Goal: Task Accomplishment & Management: Use online tool/utility

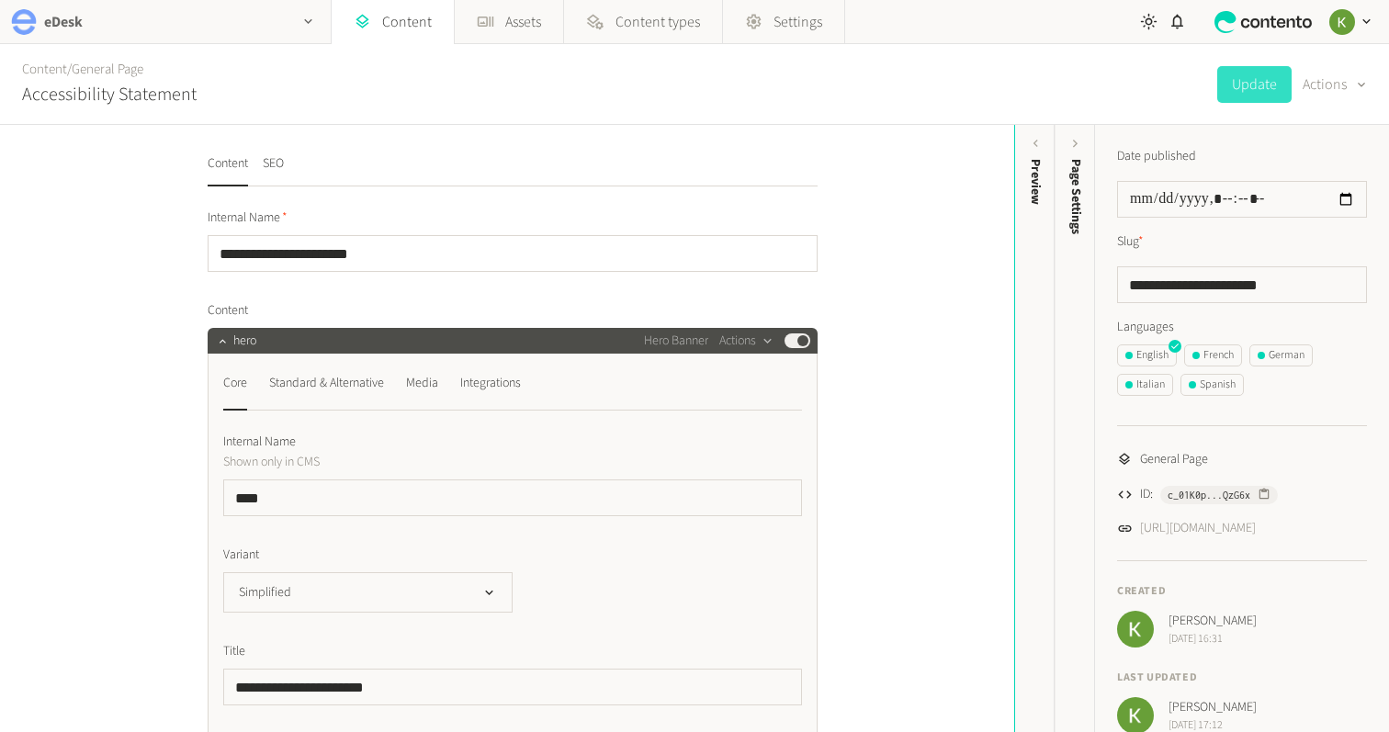
scroll to position [151, 0]
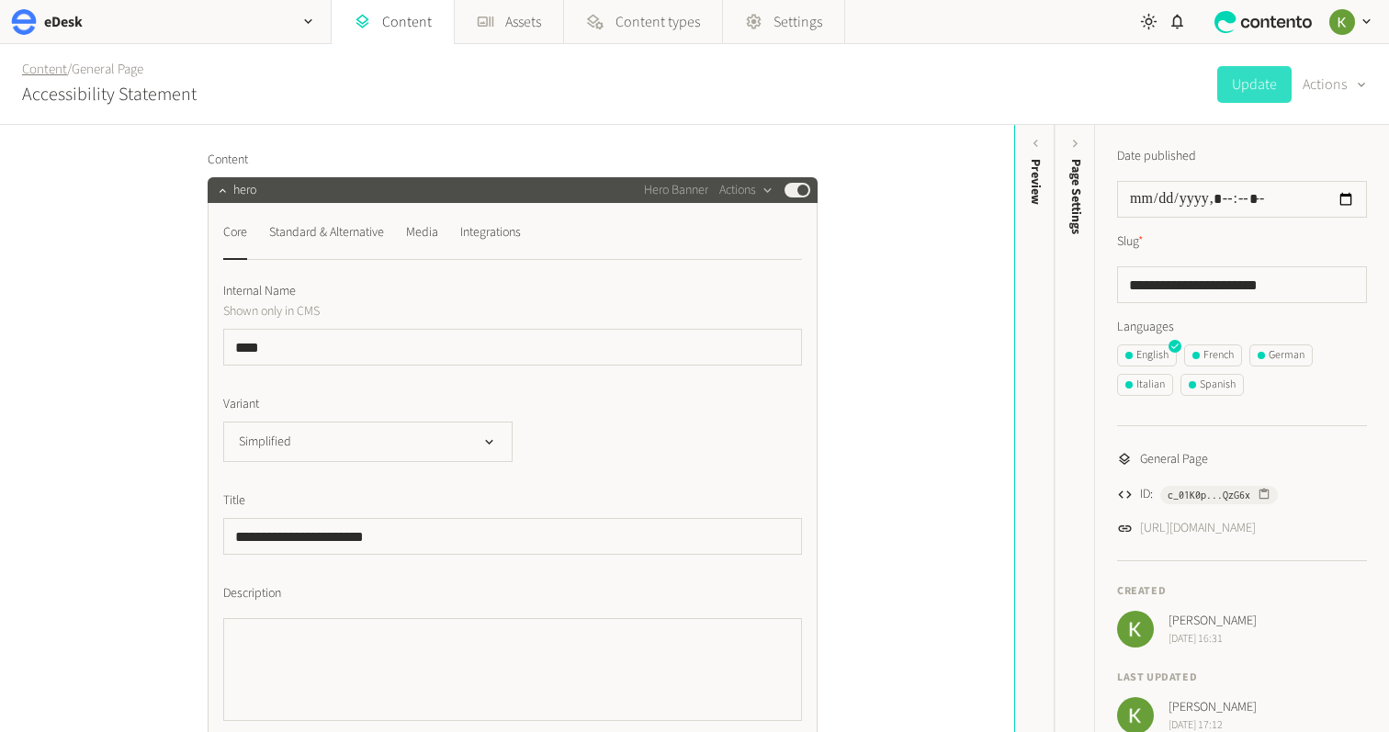
click at [46, 71] on link "Content" at bounding box center [44, 69] width 45 height 19
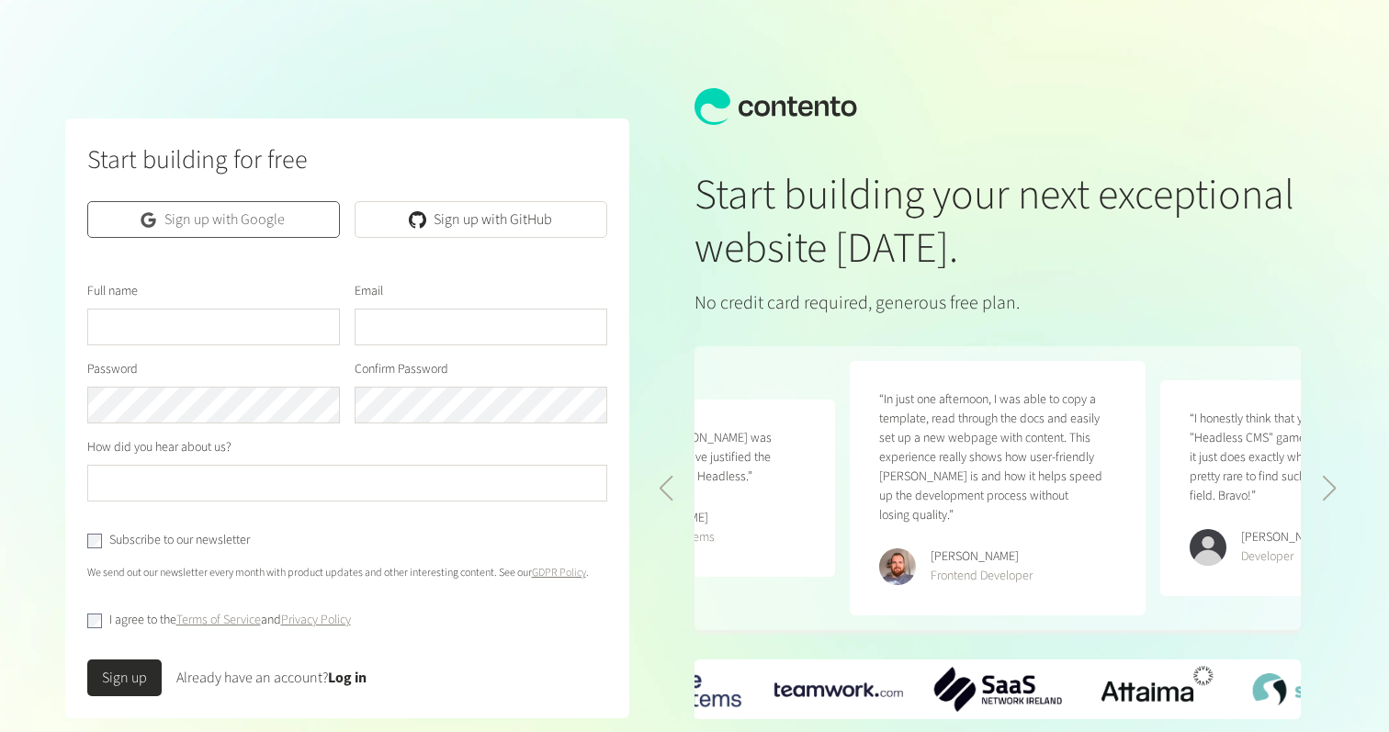
scroll to position [75, 0]
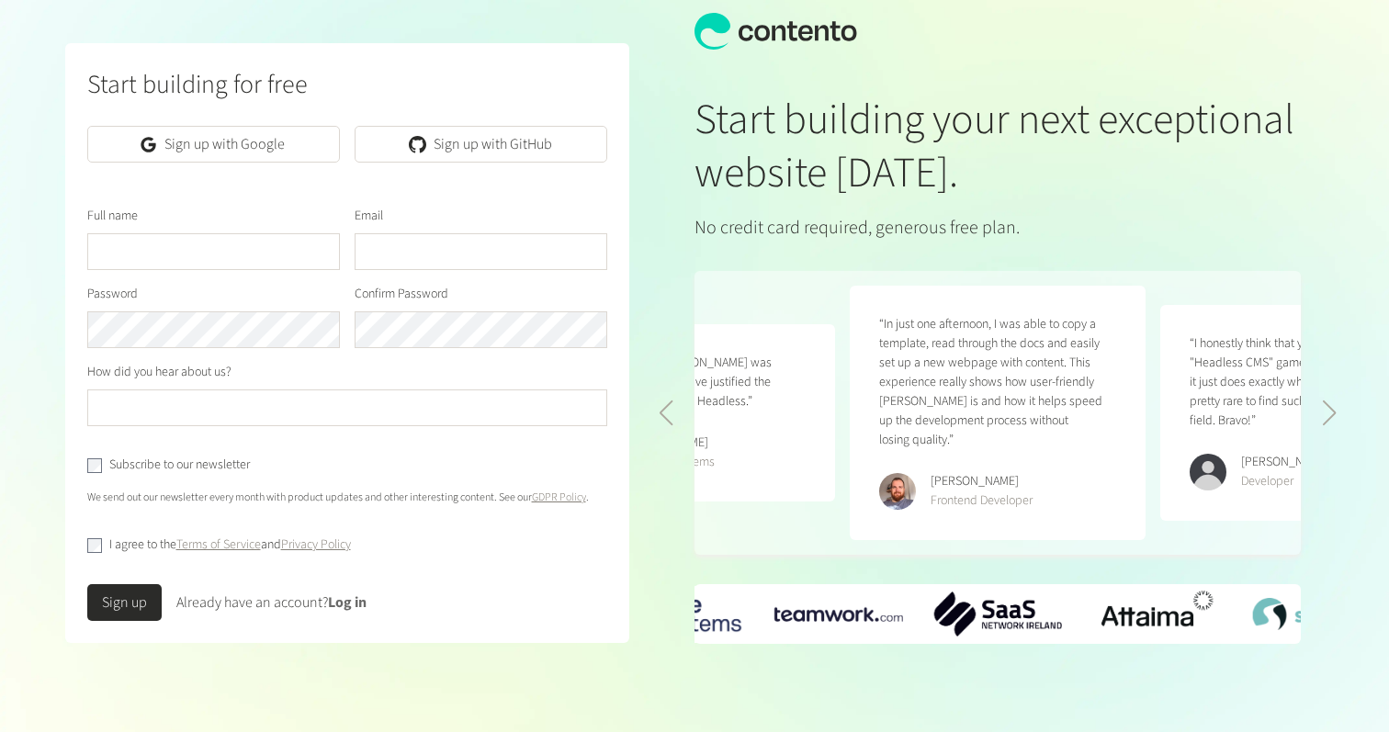
click at [349, 607] on link "Log in" at bounding box center [347, 602] width 39 height 20
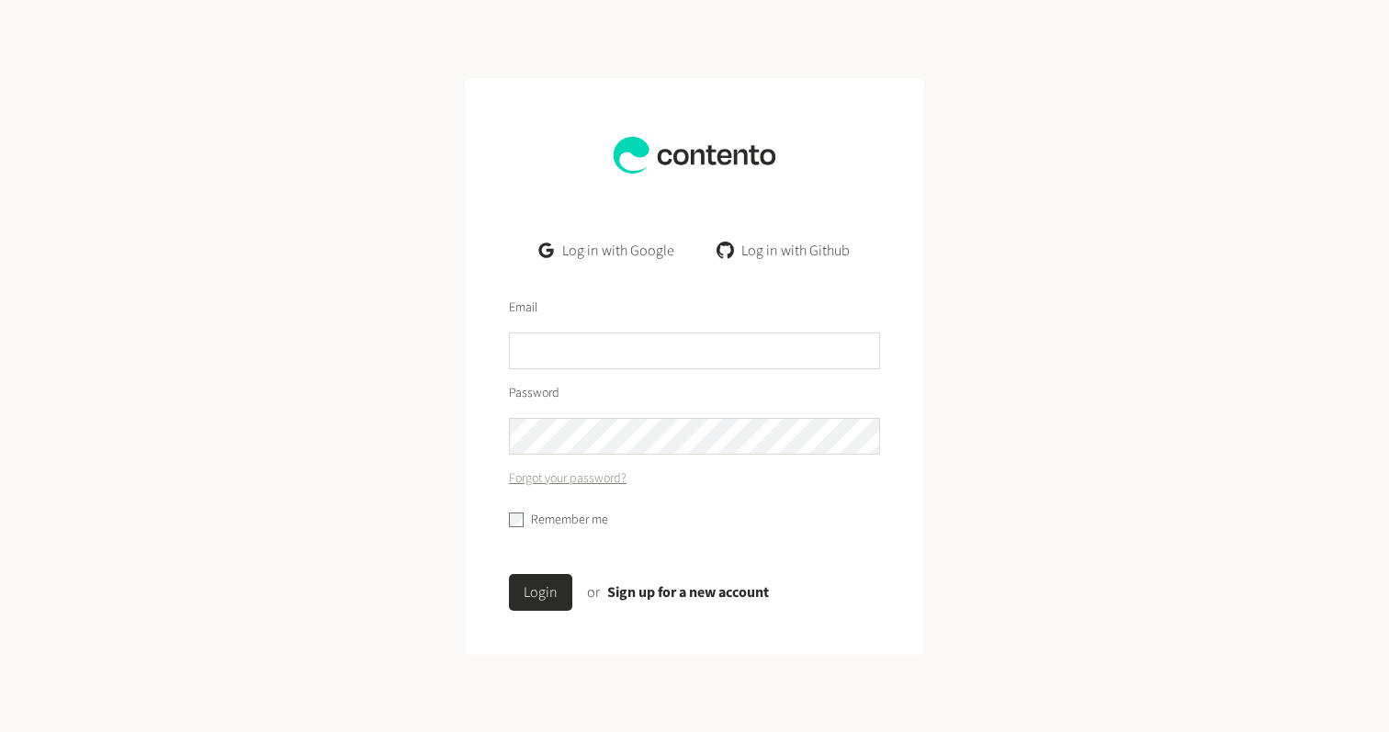
click at [615, 249] on link "Log in with Google" at bounding box center [607, 250] width 164 height 37
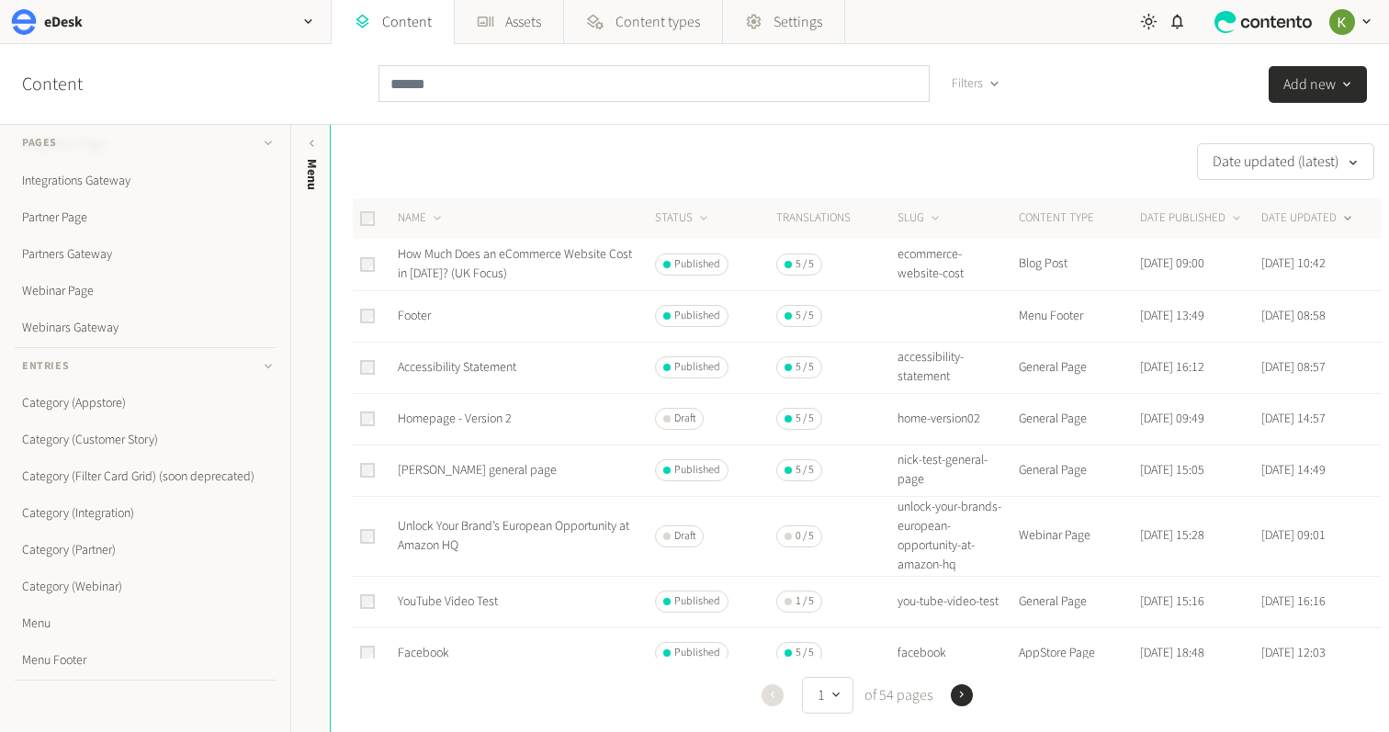
scroll to position [429, 0]
click at [73, 253] on link "Webinar Page" at bounding box center [145, 254] width 261 height 37
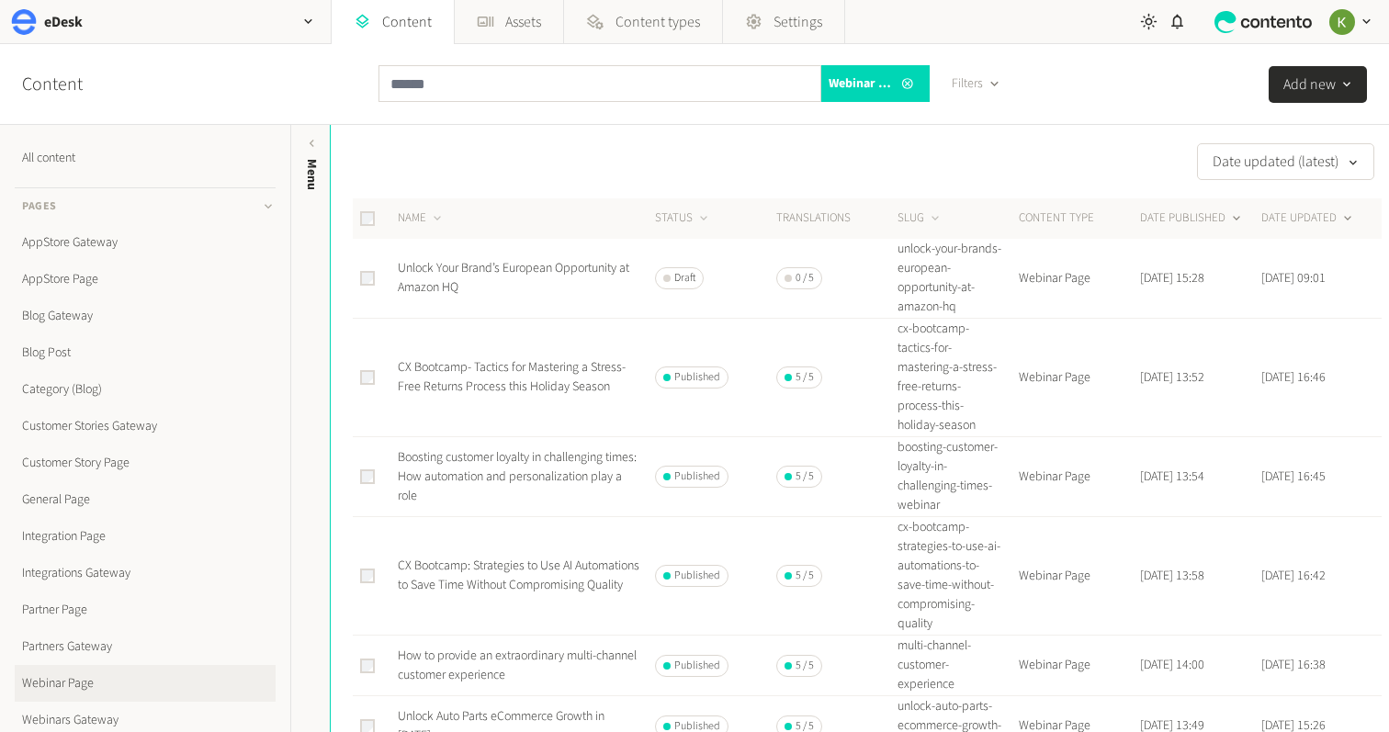
click at [1166, 215] on button "DATE PUBLISHED" at bounding box center [1192, 218] width 104 height 18
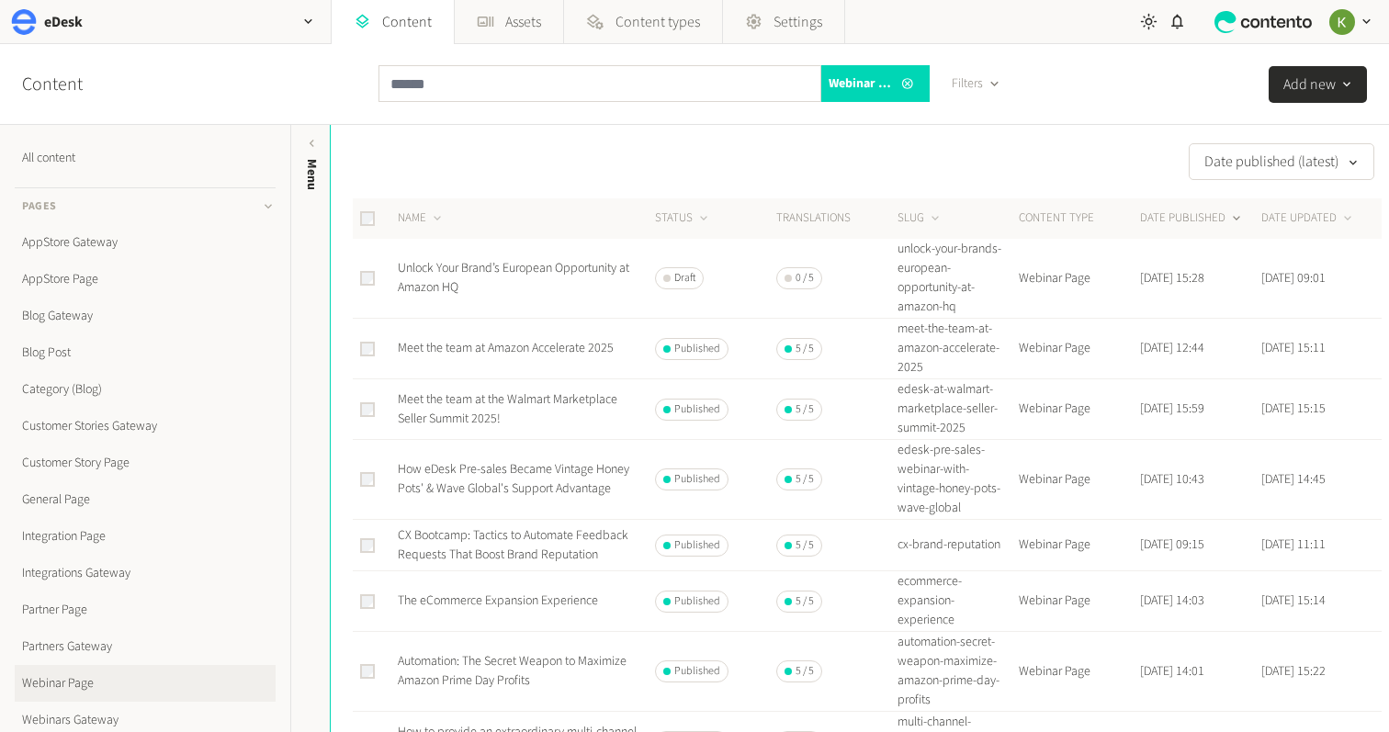
click at [1169, 219] on button "DATE PUBLISHED" at bounding box center [1192, 218] width 104 height 18
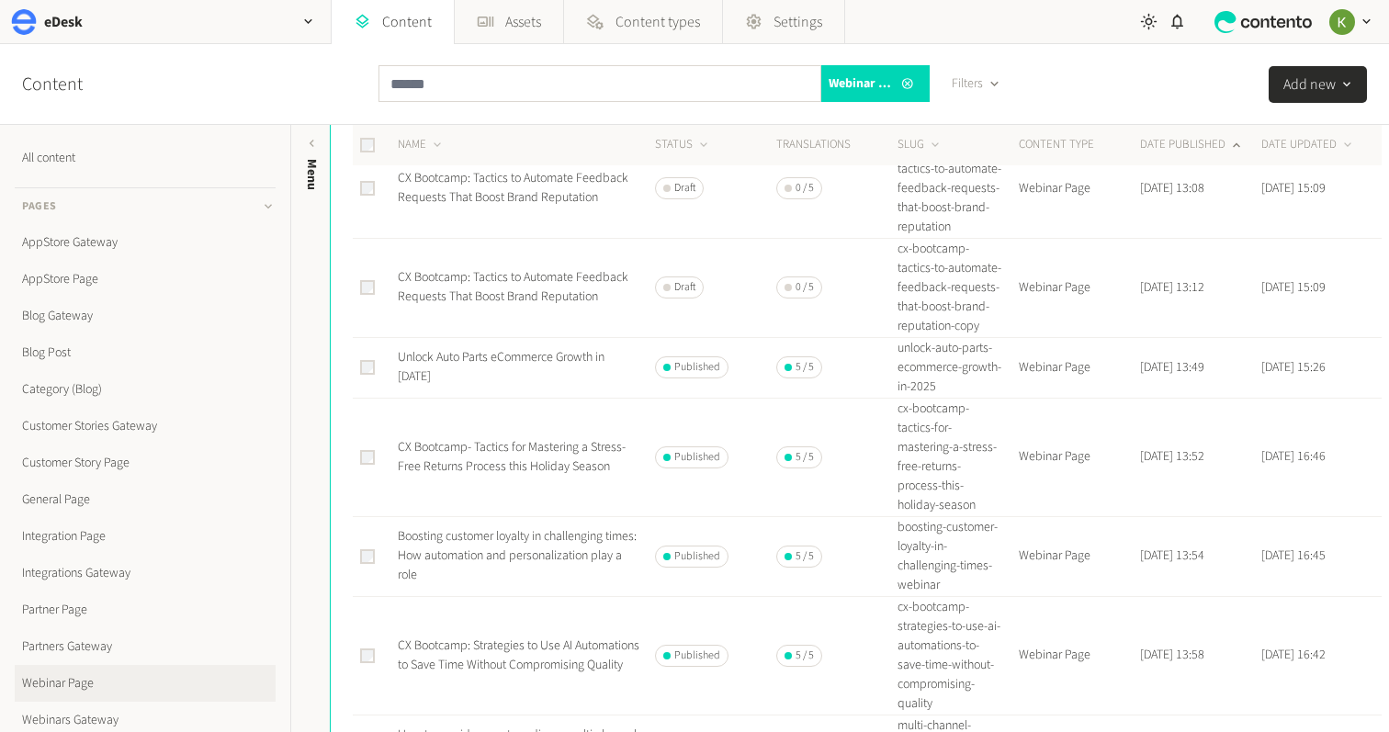
scroll to position [157, 0]
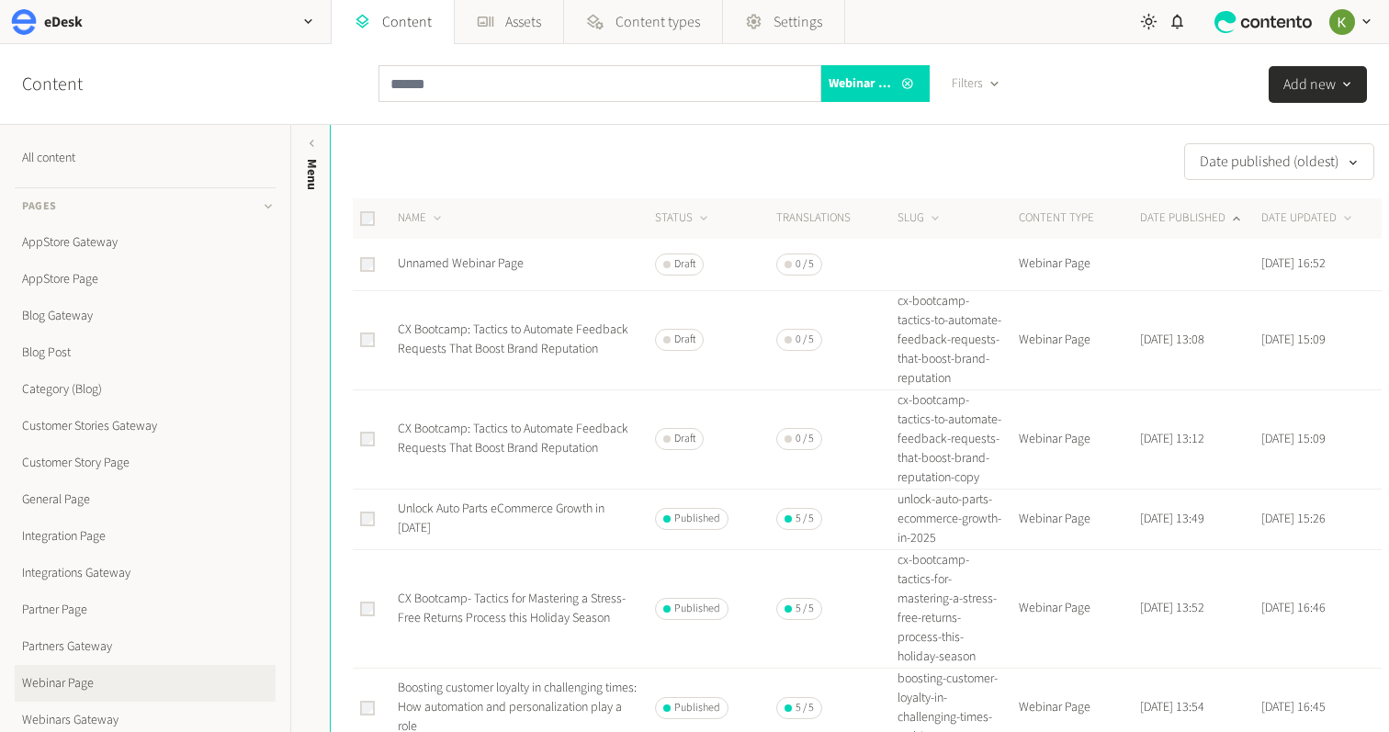
click at [1194, 224] on button "DATE PUBLISHED" at bounding box center [1192, 218] width 104 height 18
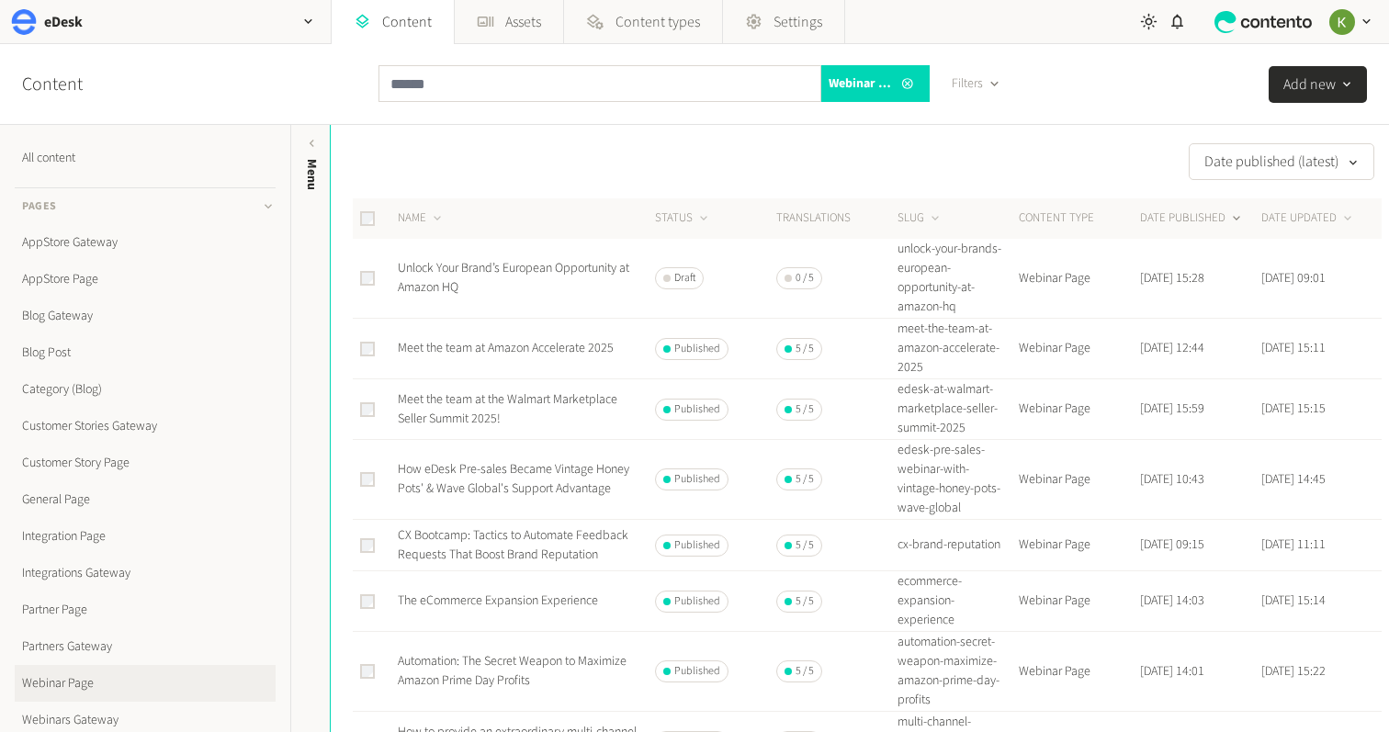
scroll to position [4, 0]
click at [498, 342] on link "Meet the team at Amazon Accelerate 2025" at bounding box center [506, 344] width 216 height 18
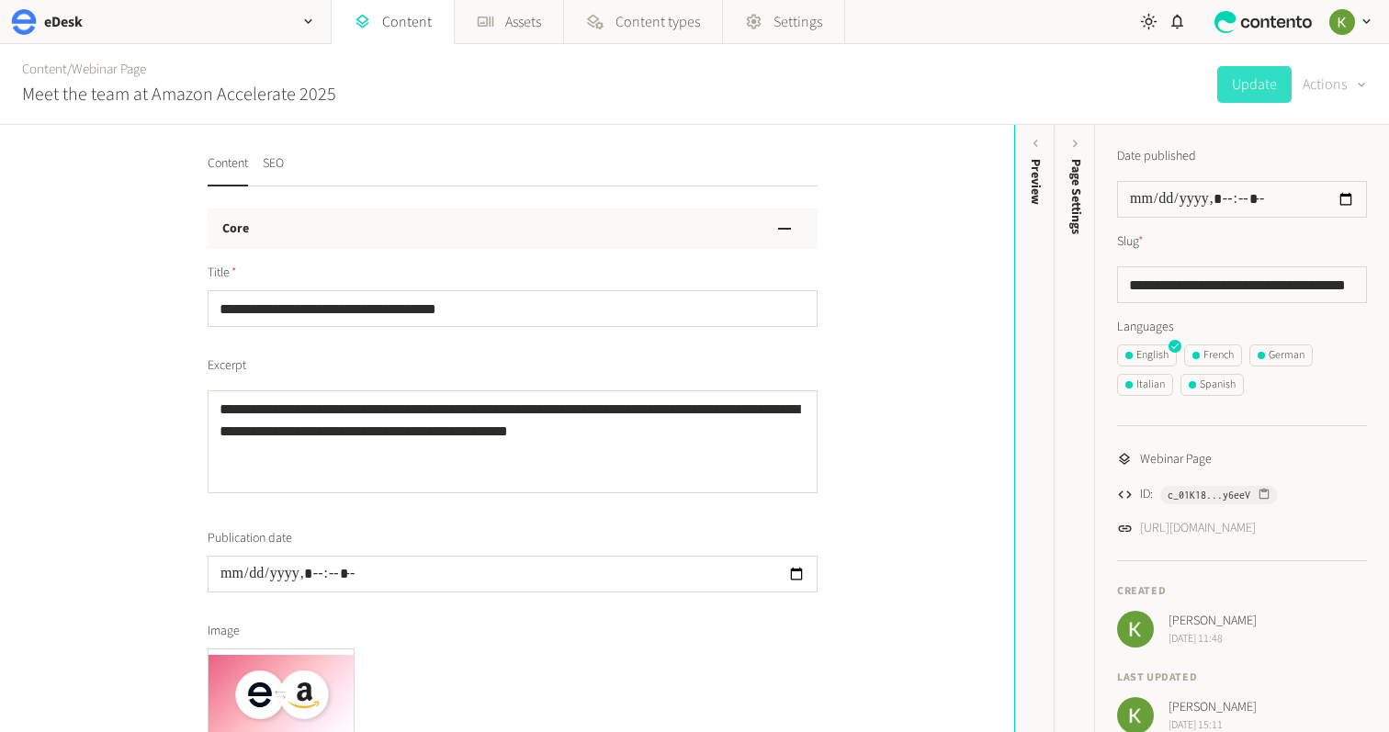
click at [1368, 82] on icon "button" at bounding box center [1361, 84] width 15 height 17
click at [1307, 133] on button "Duplicate" at bounding box center [1322, 132] width 86 height 34
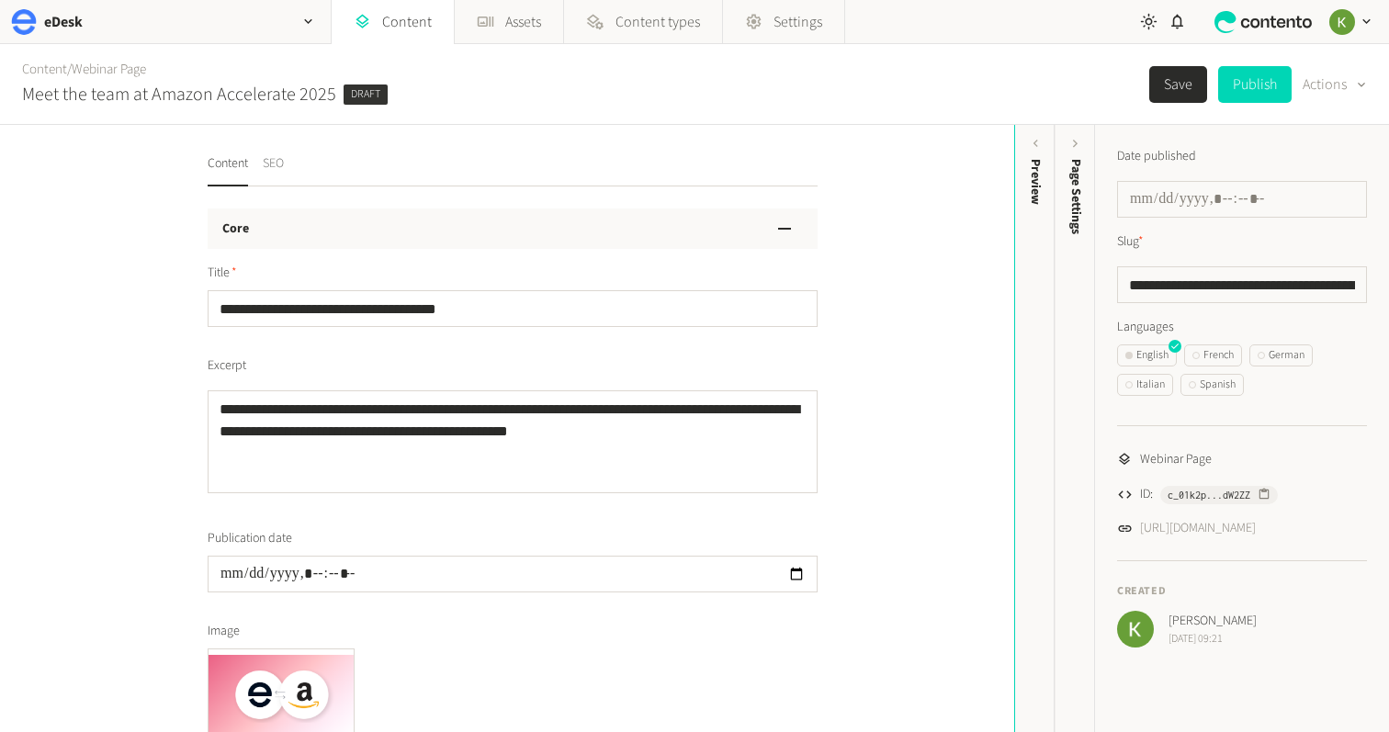
click at [284, 163] on button "SEO" at bounding box center [273, 170] width 21 height 32
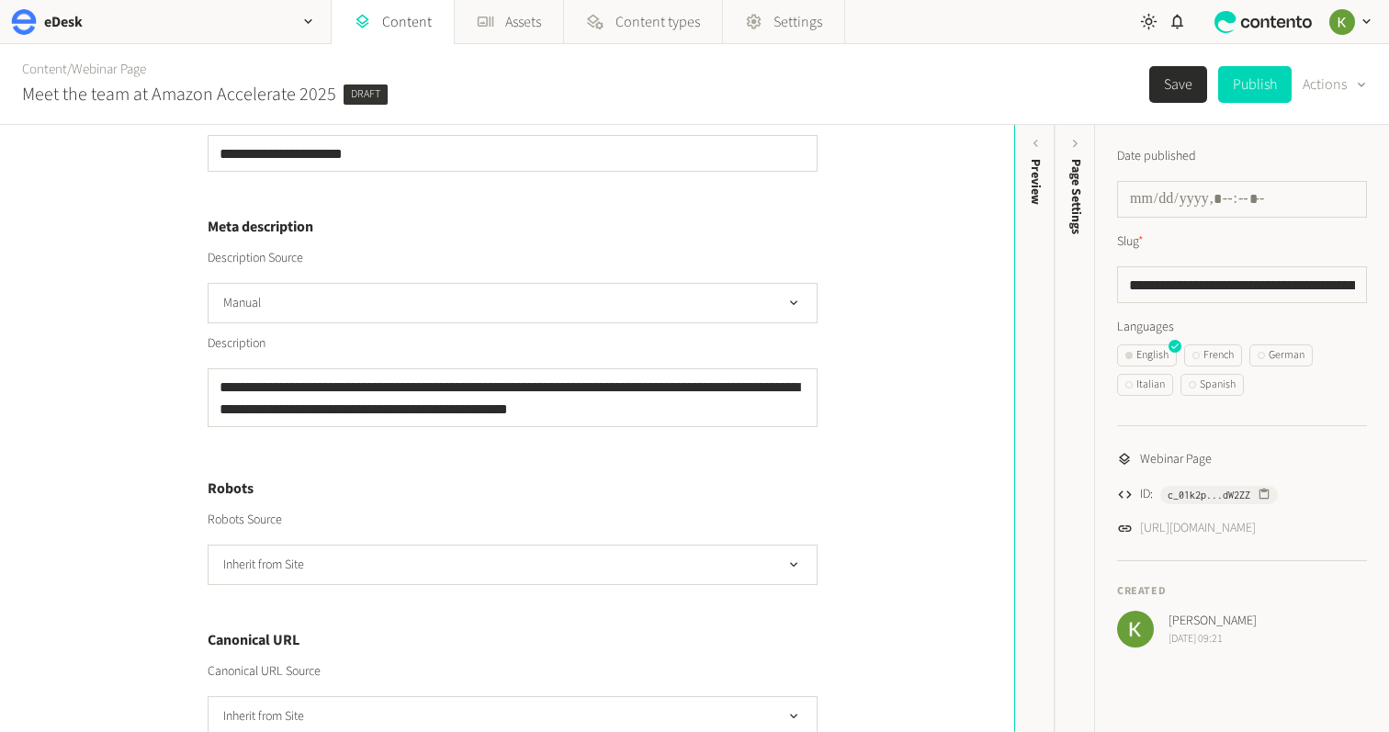
scroll to position [554, 0]
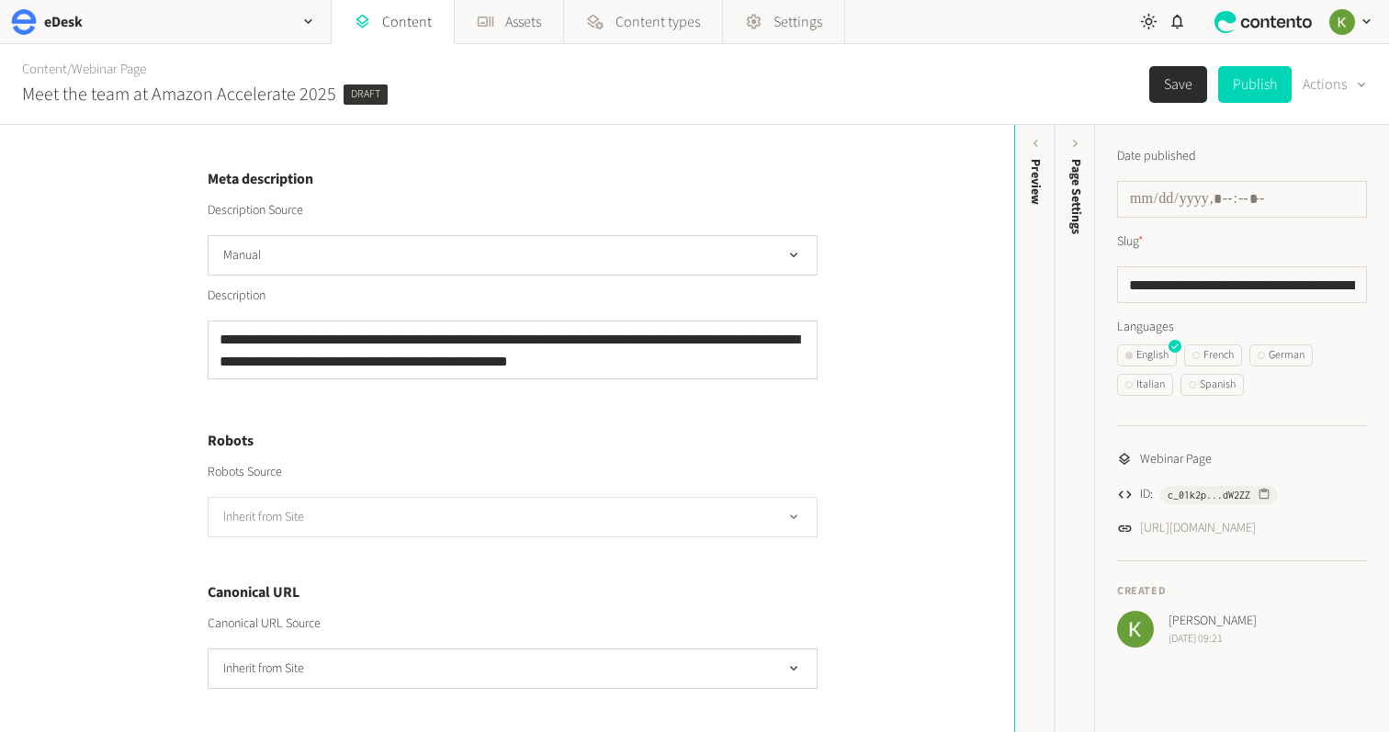
click at [535, 501] on button "Inherit from Site" at bounding box center [513, 517] width 610 height 40
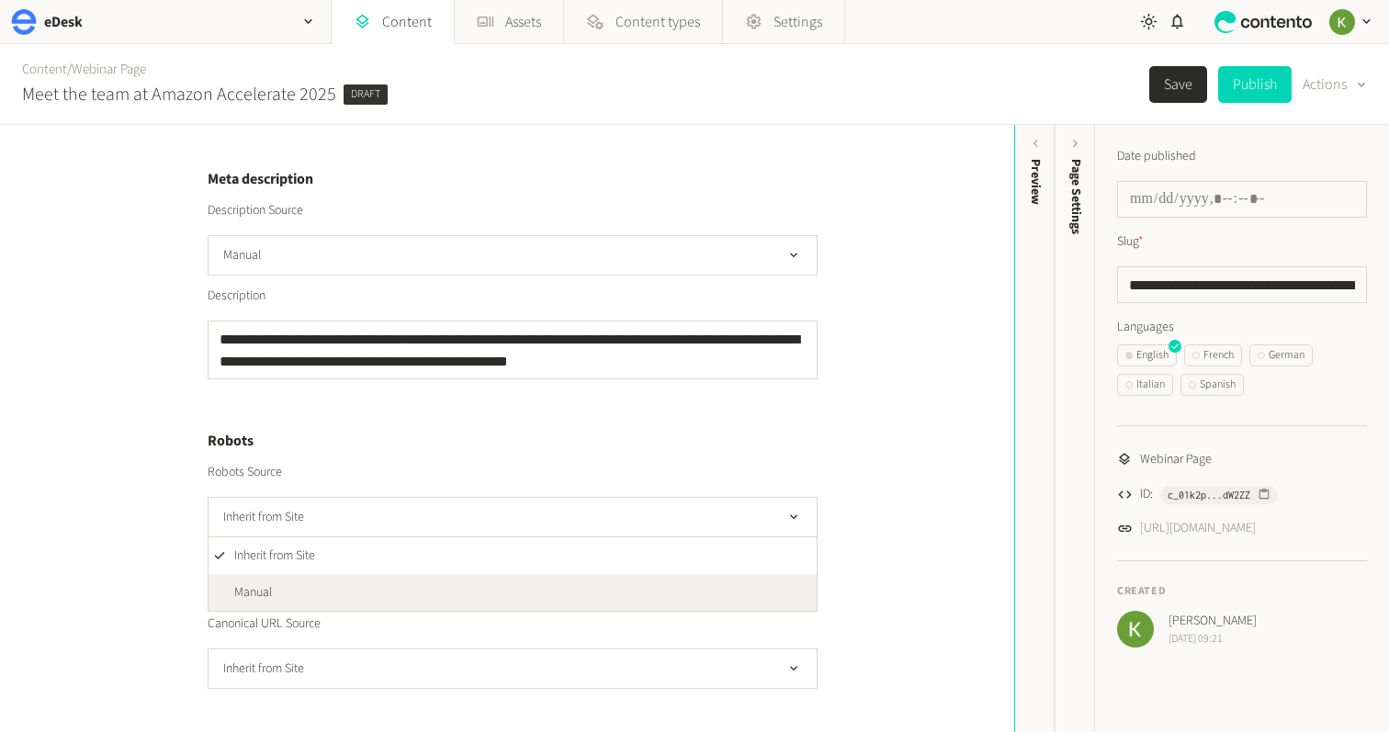
click at [499, 587] on li "Manual" at bounding box center [513, 592] width 608 height 37
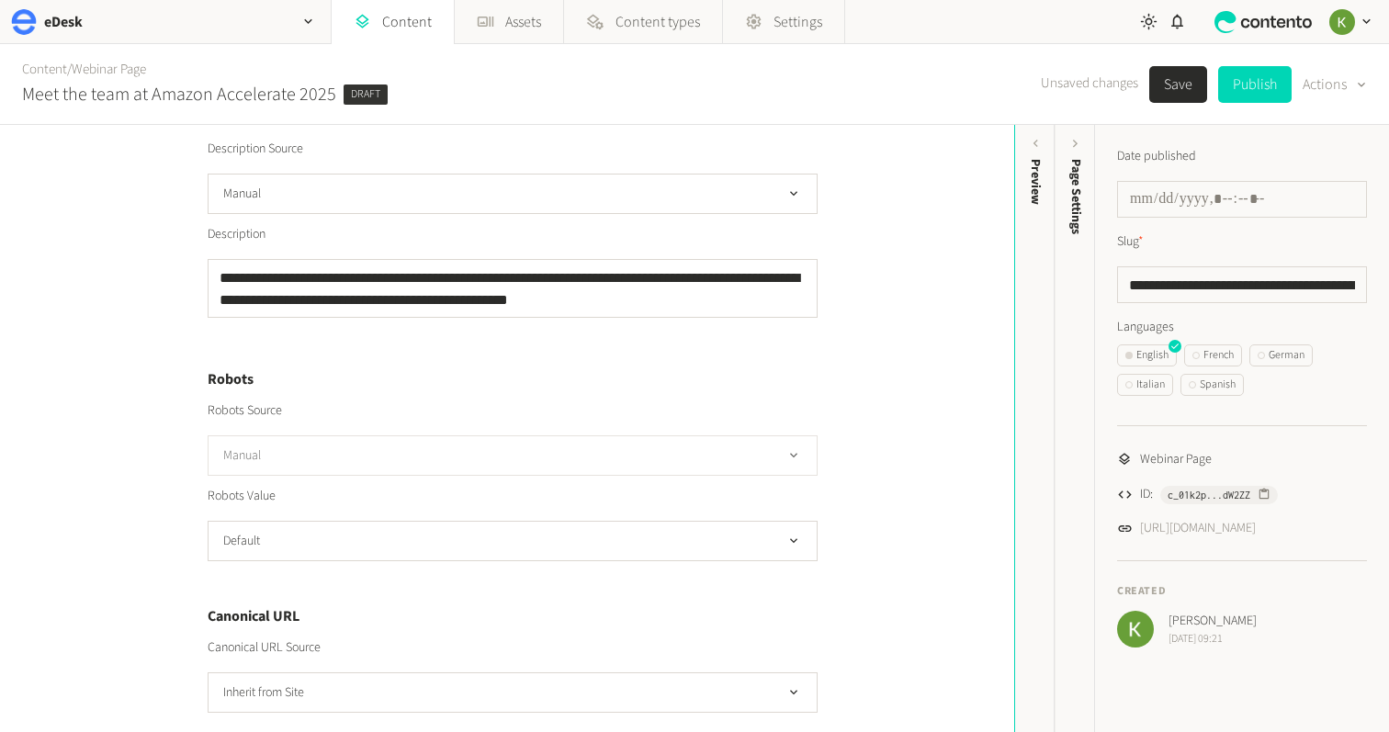
scroll to position [639, 0]
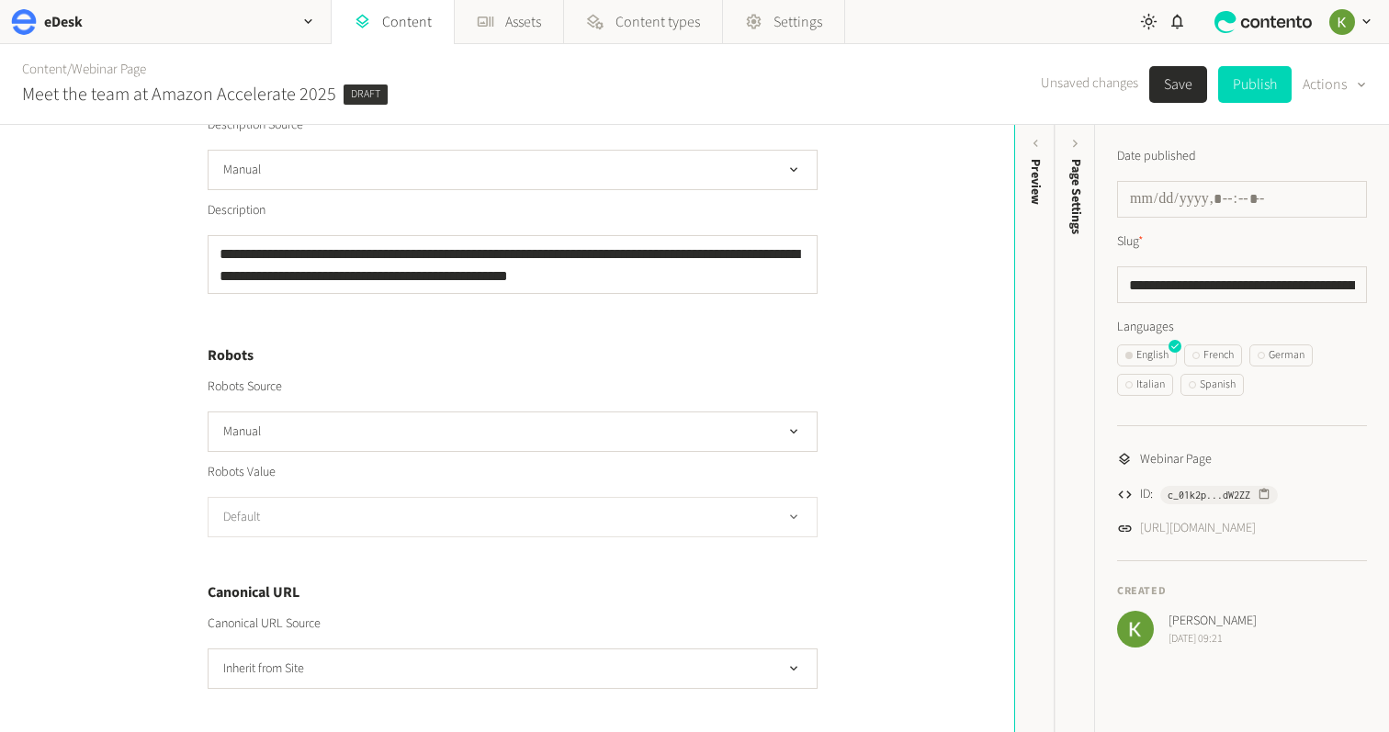
click at [576, 503] on button "Default" at bounding box center [513, 517] width 610 height 40
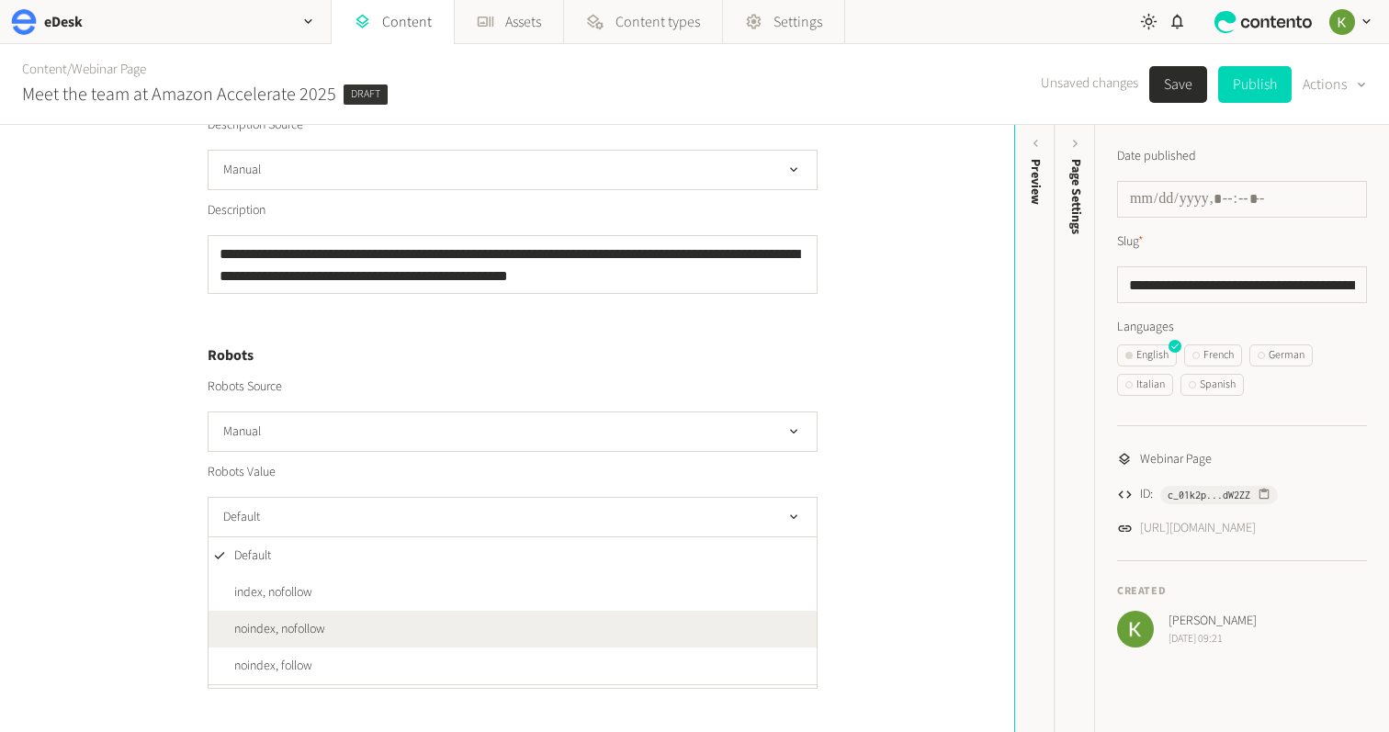
click at [486, 613] on li "noindex, nofollow" at bounding box center [513, 629] width 608 height 37
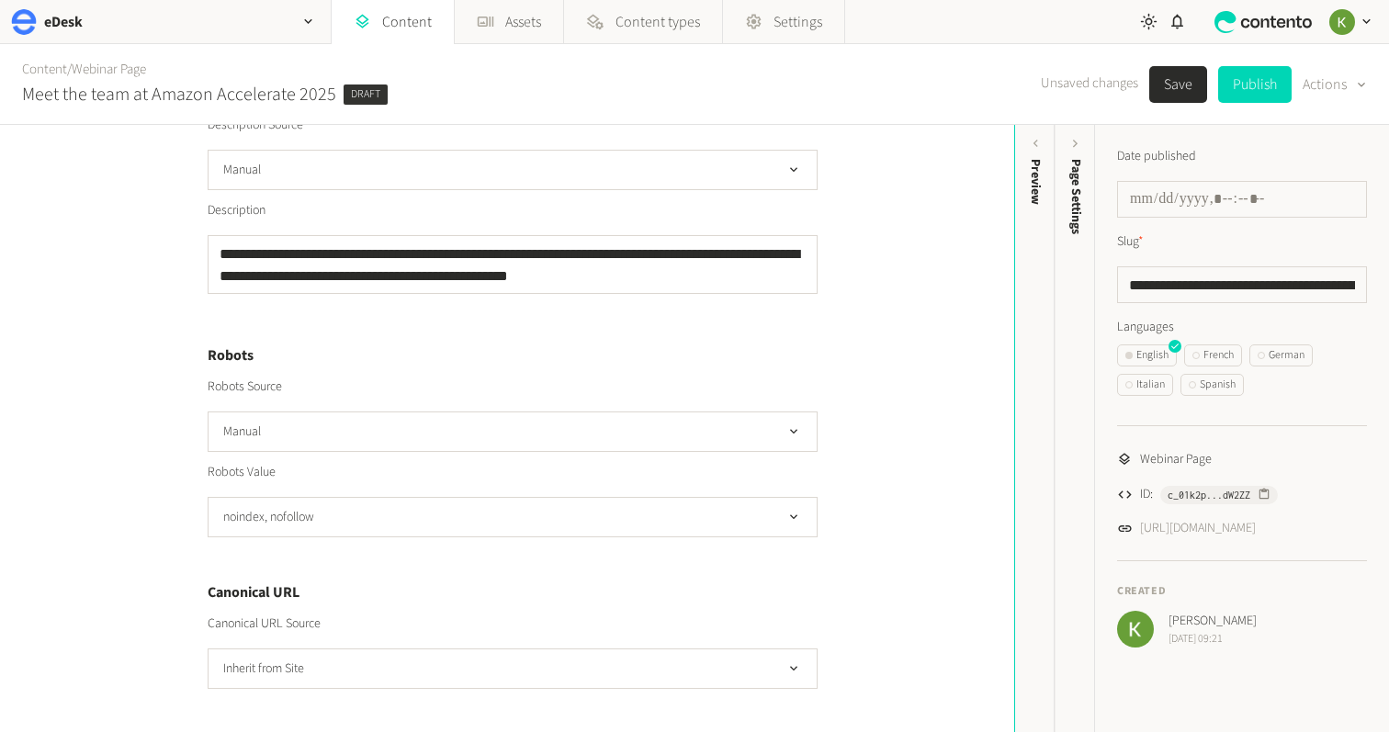
click at [1168, 90] on button "Save" at bounding box center [1178, 84] width 58 height 37
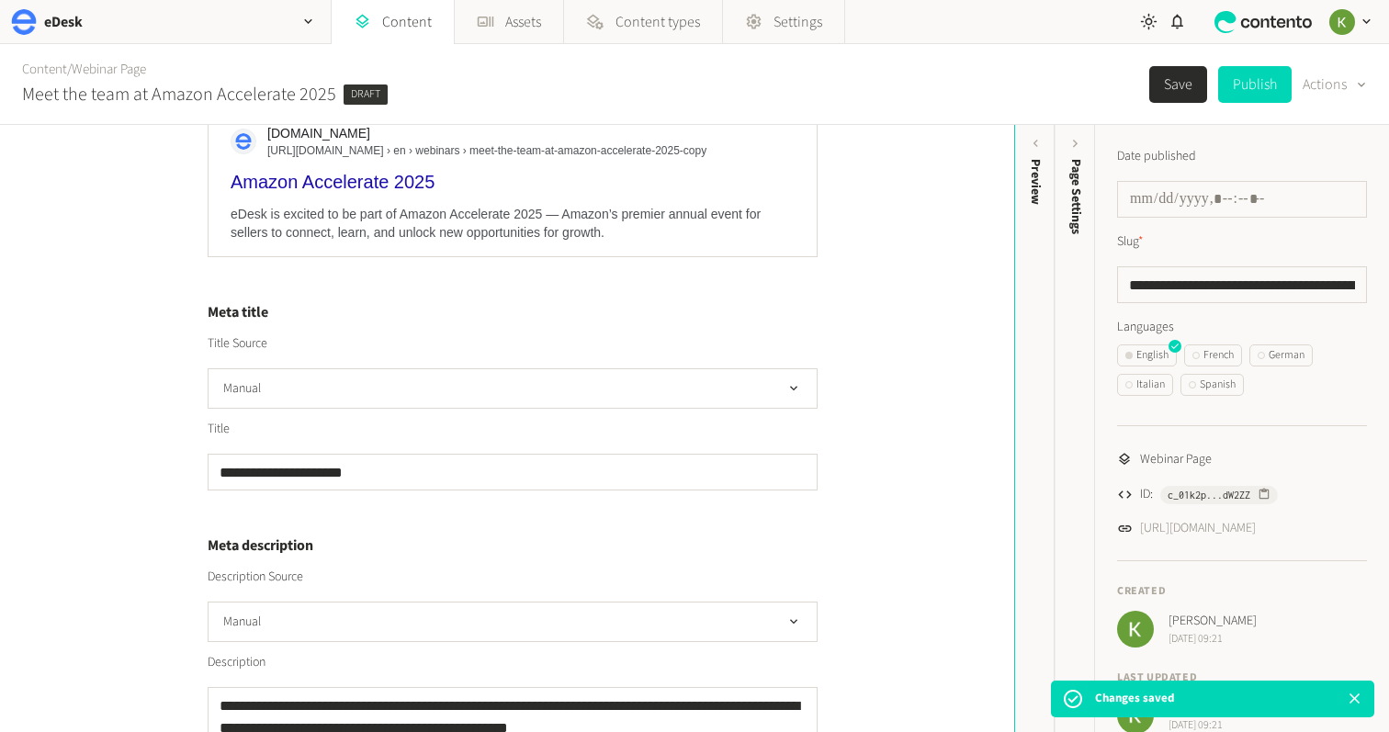
scroll to position [0, 0]
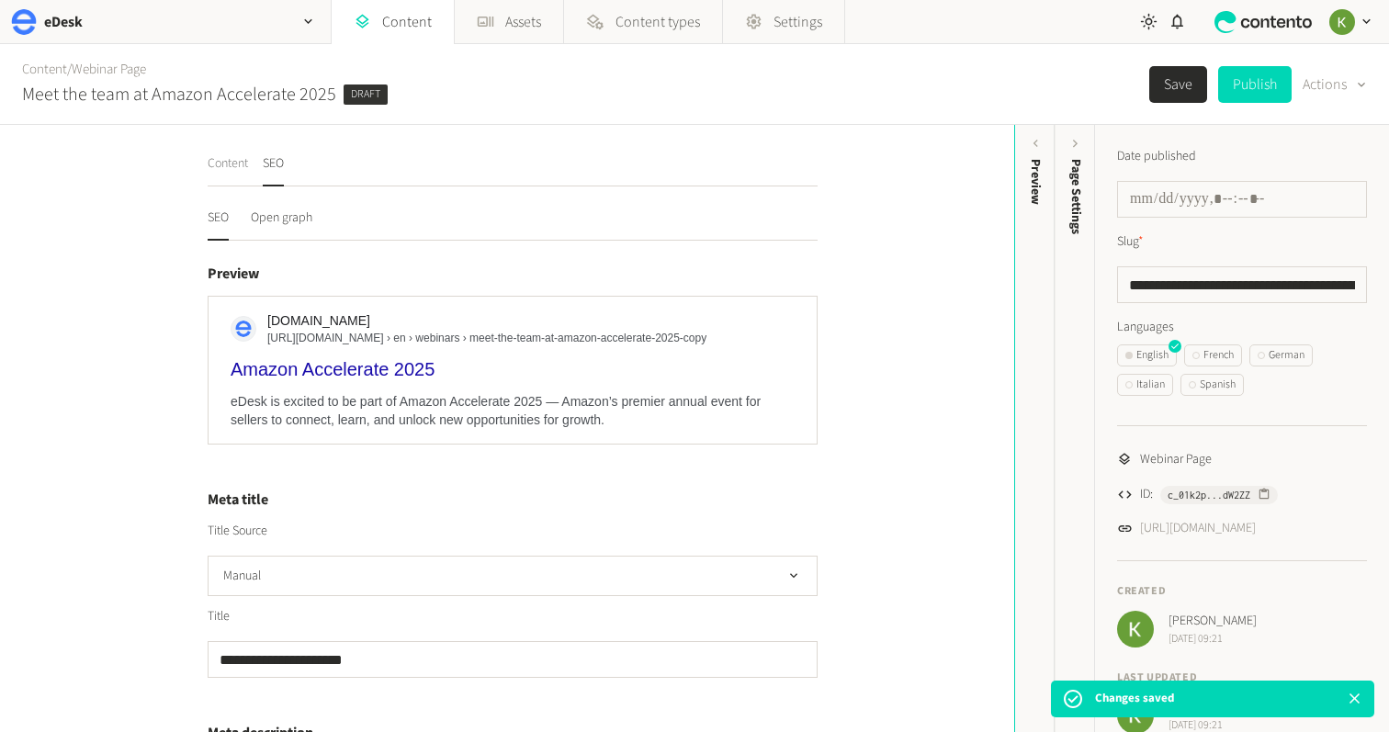
click at [221, 167] on button "Content" at bounding box center [228, 170] width 40 height 32
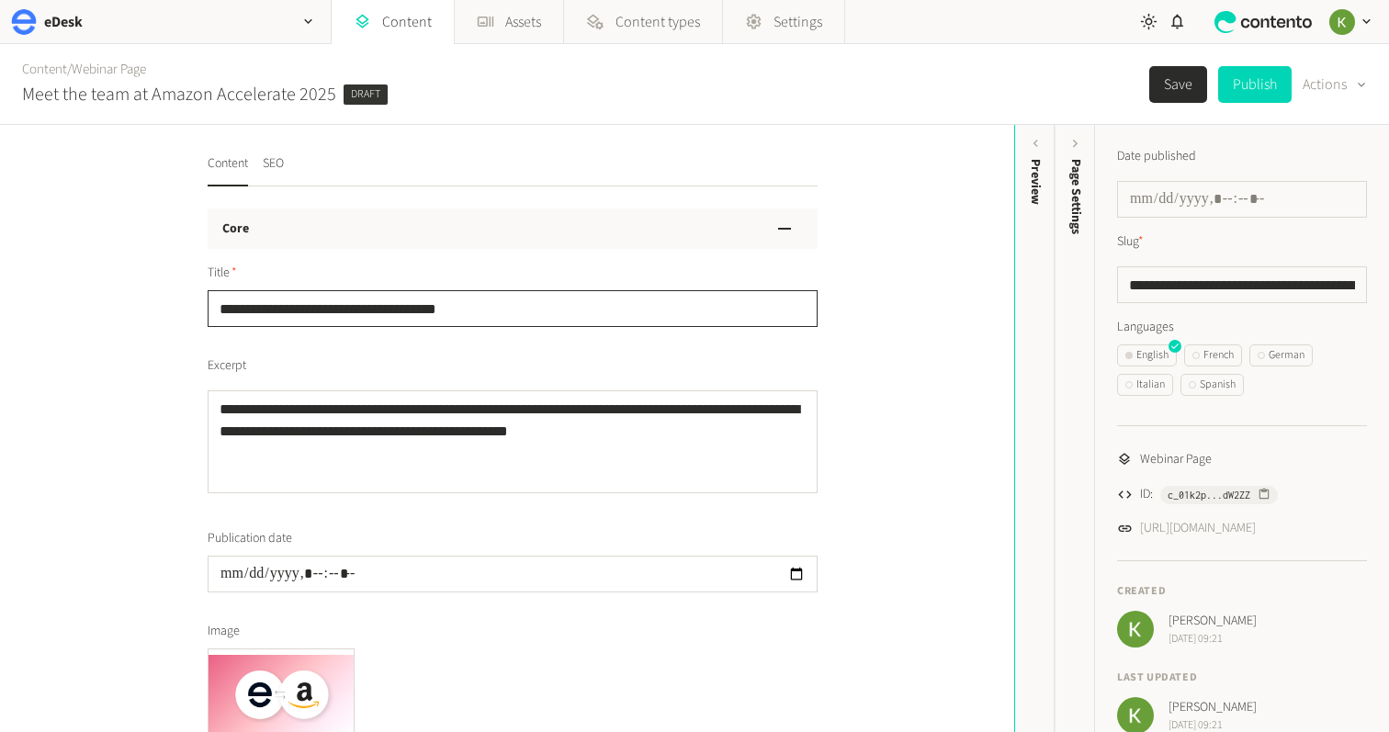
drag, startPoint x: 500, startPoint y: 313, endPoint x: 183, endPoint y: 303, distance: 317.1
click at [183, 303] on div "**********" at bounding box center [507, 428] width 1014 height 607
paste input "*****"
type input "**********"
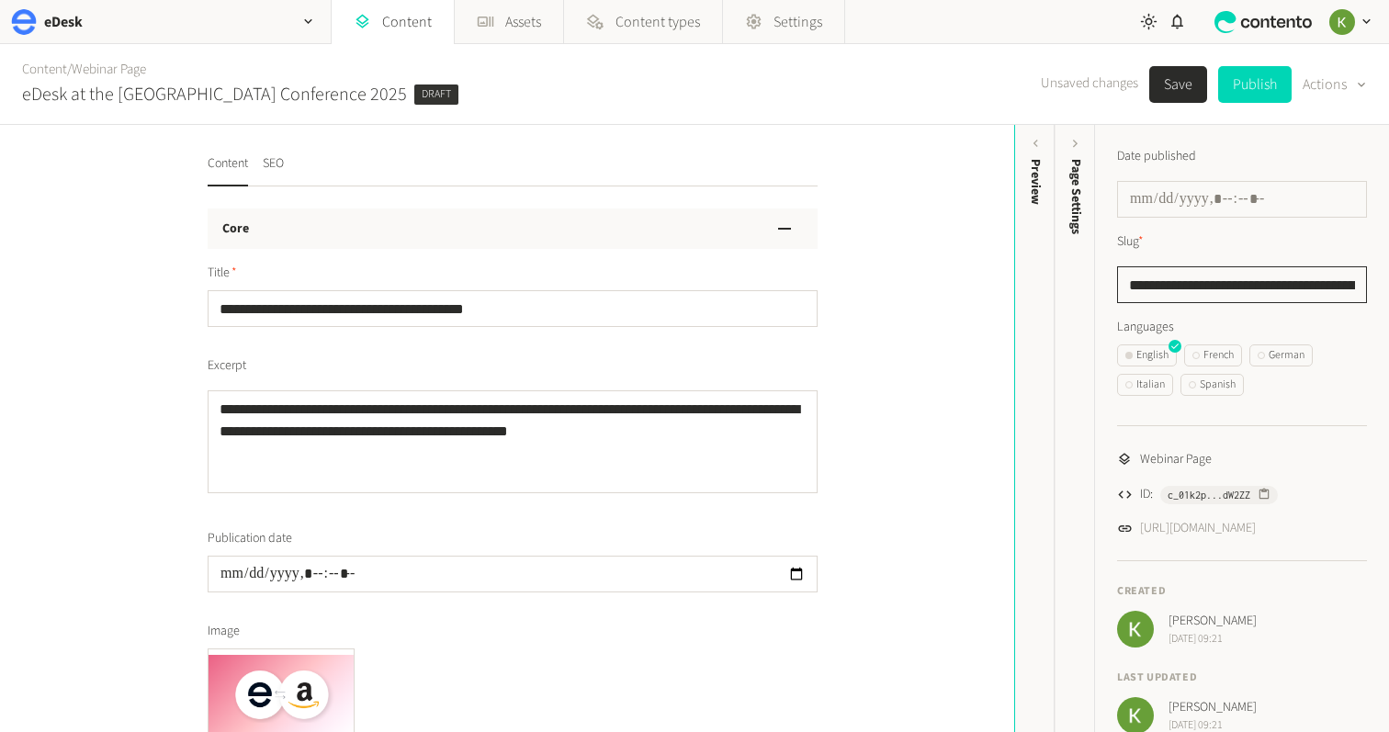
drag, startPoint x: 1281, startPoint y: 281, endPoint x: 1296, endPoint y: 282, distance: 15.6
click at [1282, 281] on input "**********" at bounding box center [1242, 284] width 250 height 37
paste input "****"
type input "**********"
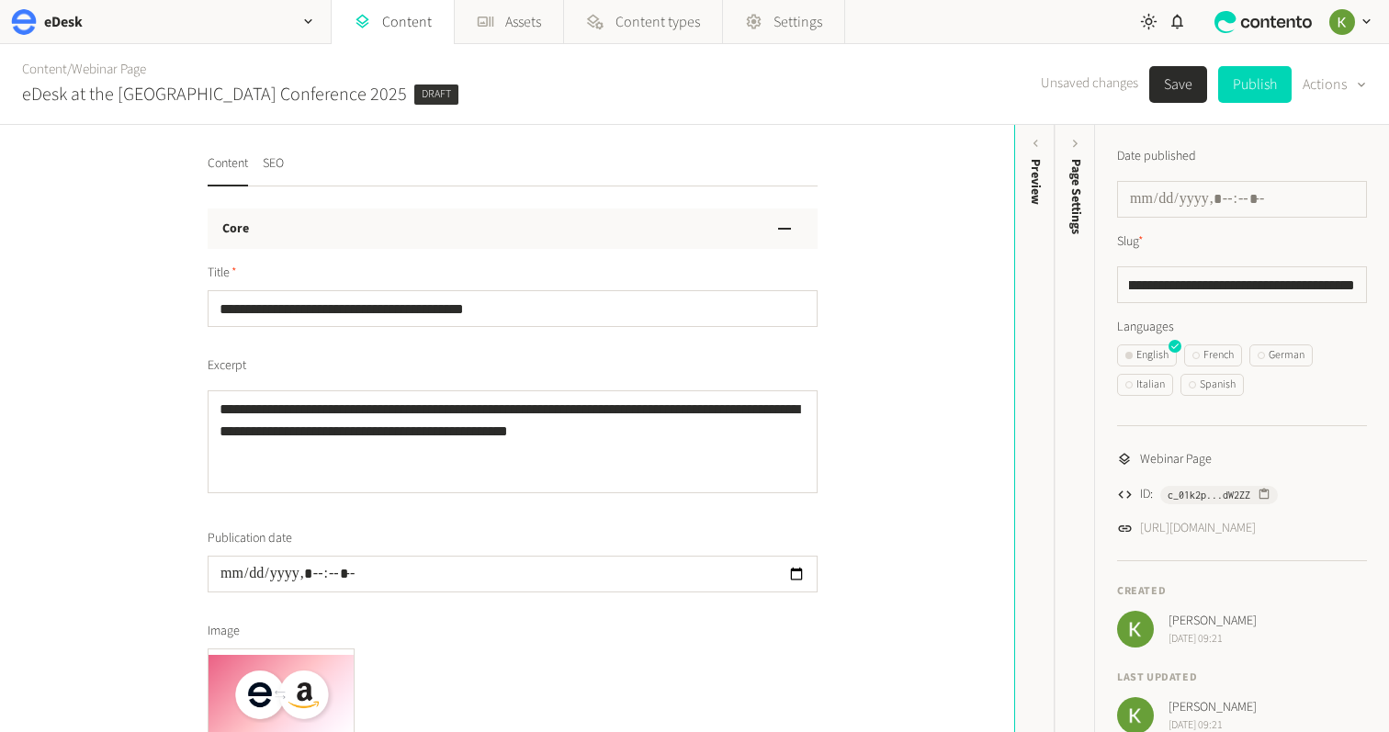
scroll to position [0, 0]
click at [1162, 85] on button "Save" at bounding box center [1178, 84] width 58 height 37
